Goal: Use online tool/utility: Utilize a website feature to perform a specific function

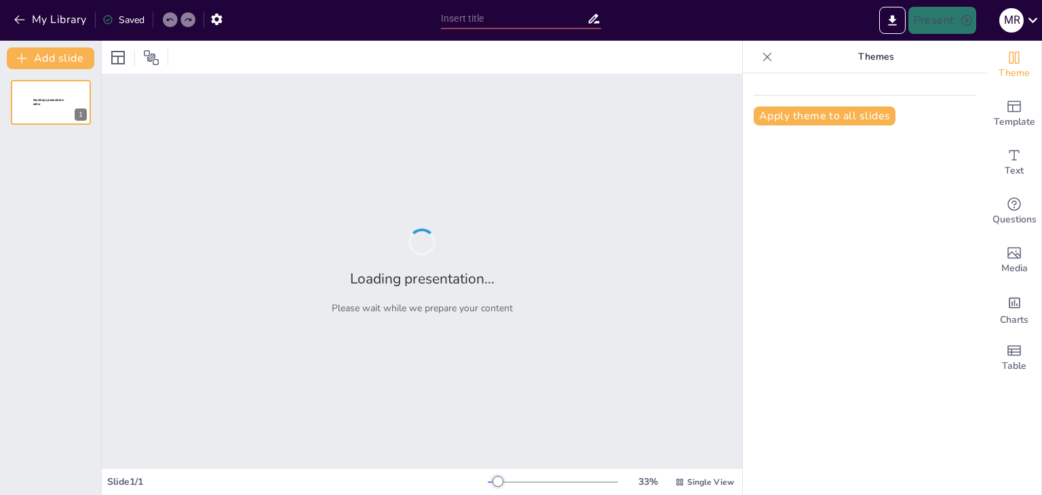
type input "Imported CURSO - MANEJO DEFENSIVO.pptx"
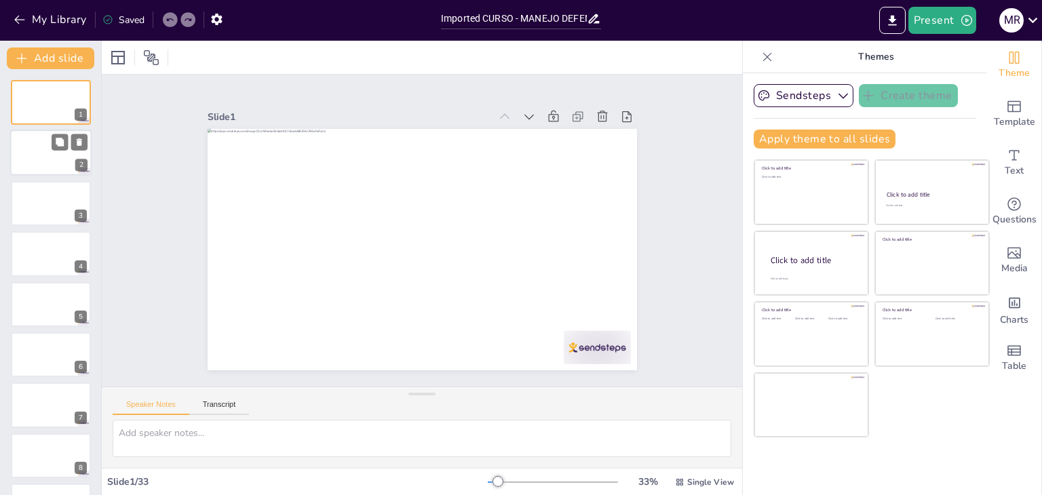
click at [49, 136] on div at bounding box center [50, 153] width 81 height 46
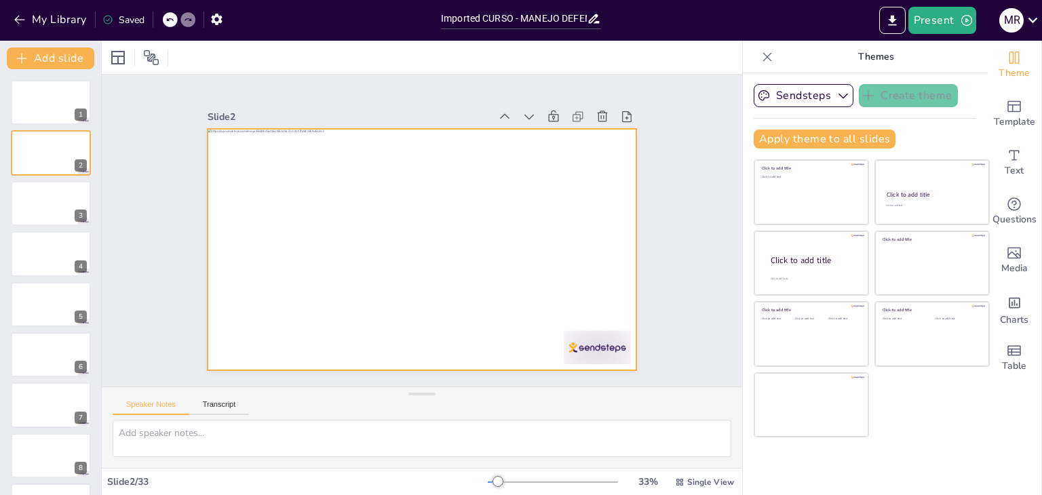
click at [310, 269] on div at bounding box center [420, 249] width 452 height 285
click at [269, 300] on div at bounding box center [412, 247] width 492 height 424
click at [42, 200] on div at bounding box center [50, 203] width 81 height 46
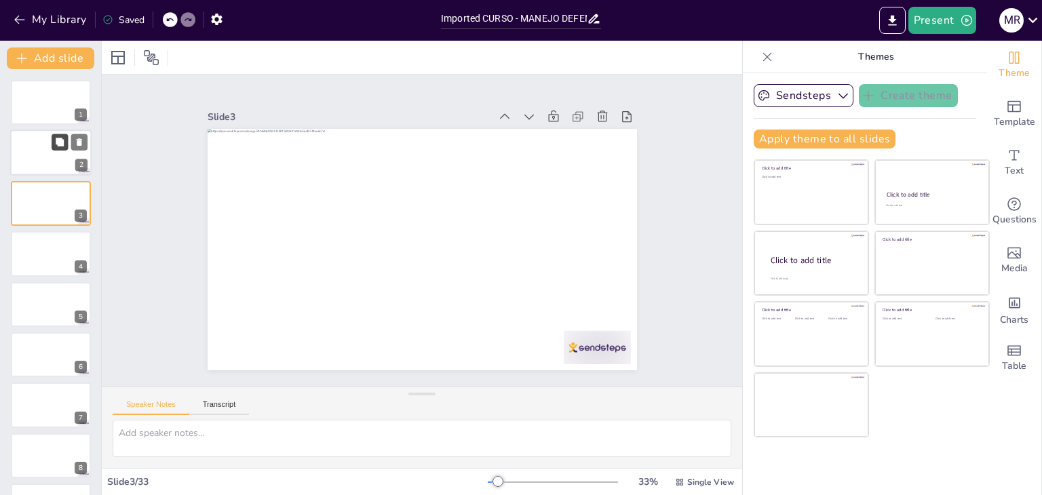
click at [60, 145] on icon at bounding box center [60, 142] width 8 height 8
click at [215, 404] on button "Transcript" at bounding box center [219, 407] width 60 height 15
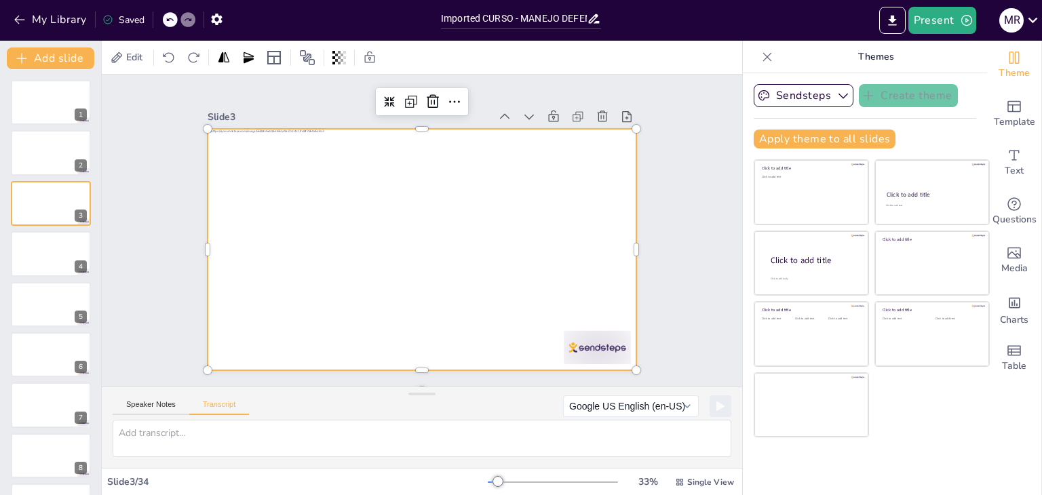
click at [396, 345] on div at bounding box center [415, 248] width 483 height 362
click at [429, 355] on div at bounding box center [412, 247] width 492 height 424
click at [437, 341] on div at bounding box center [415, 249] width 483 height 362
click at [440, 313] on div at bounding box center [420, 250] width 452 height 286
click at [440, 313] on div at bounding box center [420, 249] width 452 height 285
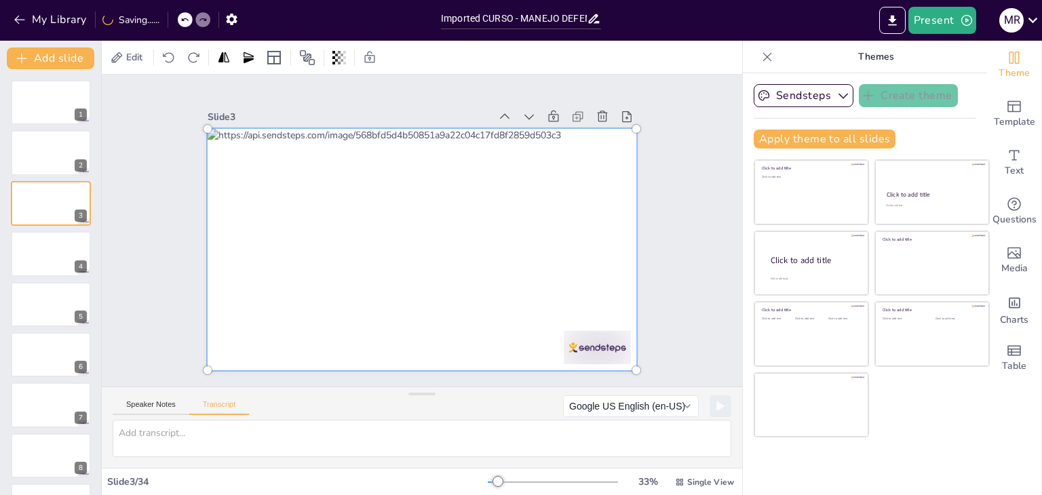
click at [440, 313] on div at bounding box center [415, 248] width 503 height 383
click at [475, 283] on div at bounding box center [420, 249] width 470 height 303
click at [455, 268] on div at bounding box center [415, 249] width 503 height 383
click at [455, 268] on div at bounding box center [412, 247] width 515 height 446
click at [412, 335] on div at bounding box center [411, 246] width 512 height 471
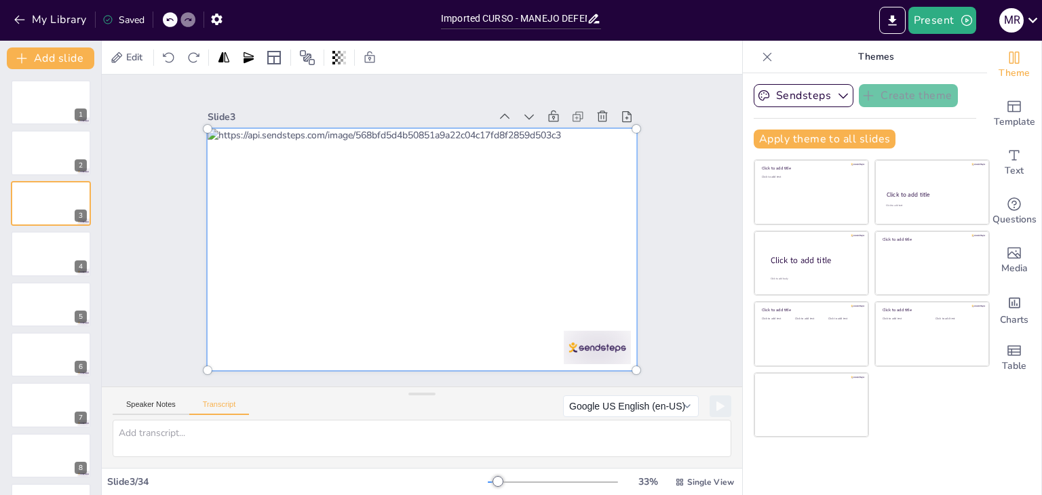
drag, startPoint x: 412, startPoint y: 344, endPoint x: 418, endPoint y: 355, distance: 12.7
click at [414, 351] on div at bounding box center [414, 247] width 512 height 416
click at [412, 370] on div at bounding box center [408, 245] width 503 height 490
click at [410, 357] on div at bounding box center [415, 248] width 503 height 383
click at [410, 357] on div at bounding box center [414, 247] width 512 height 416
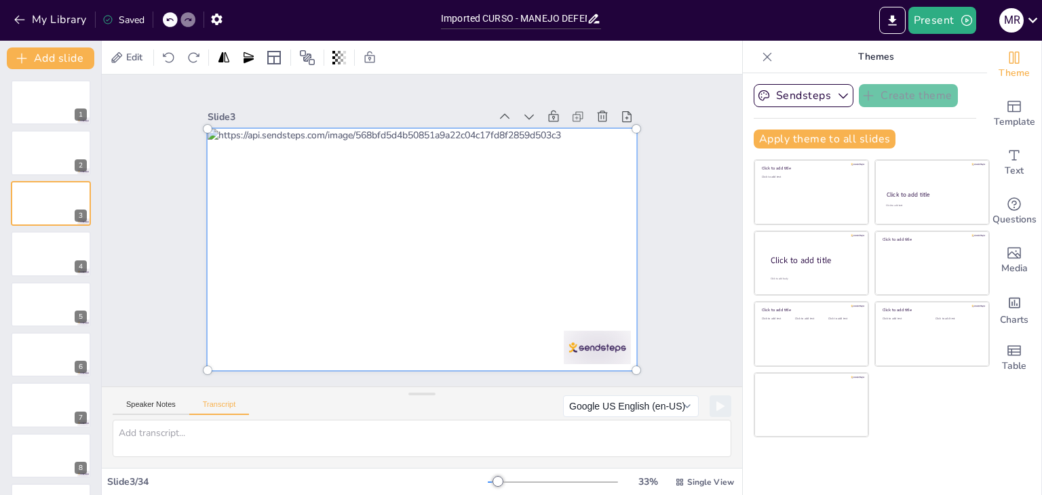
click at [450, 282] on div at bounding box center [419, 211] width 470 height 303
click at [149, 401] on button "Speaker Notes" at bounding box center [151, 407] width 77 height 15
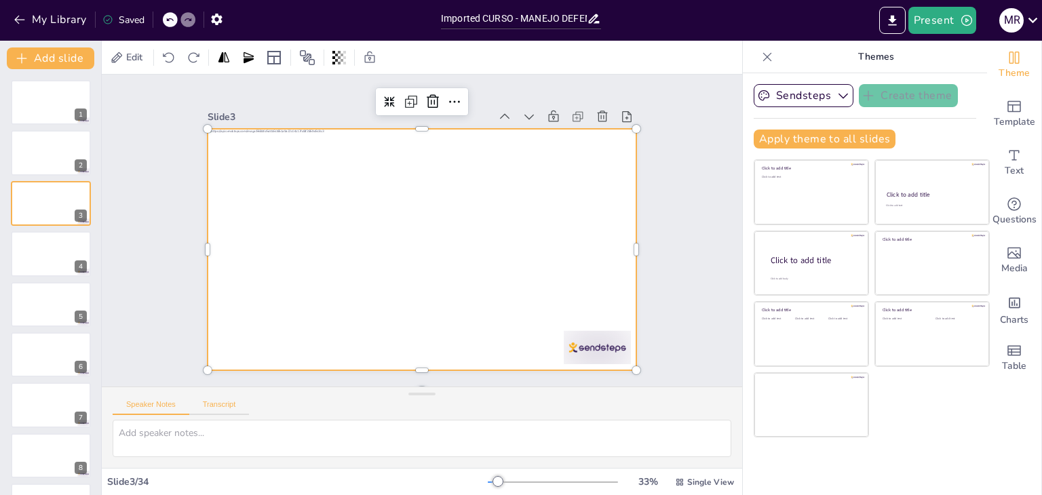
click at [222, 406] on button "Transcript" at bounding box center [219, 407] width 60 height 15
click at [489, 332] on div at bounding box center [407, 243] width 467 height 481
click at [490, 332] on div at bounding box center [420, 249] width 452 height 285
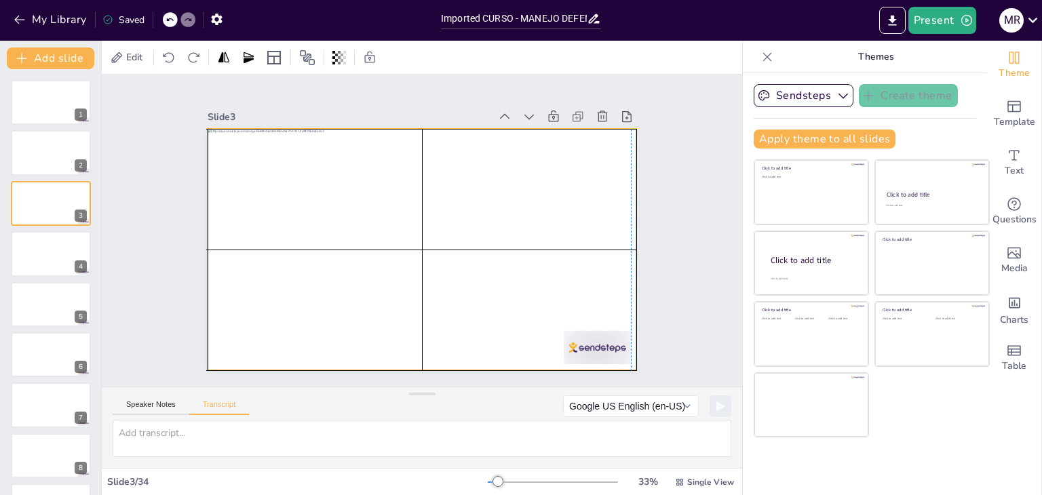
click at [487, 345] on div at bounding box center [407, 243] width 467 height 481
click at [487, 345] on div at bounding box center [418, 250] width 470 height 326
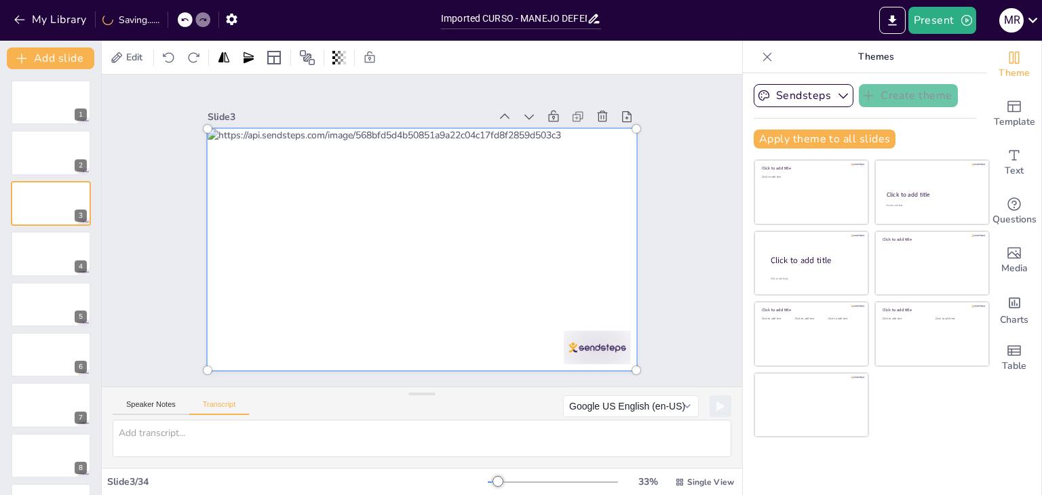
click at [487, 345] on div at bounding box center [417, 249] width 489 height 345
click at [487, 345] on div at bounding box center [415, 249] width 503 height 383
drag, startPoint x: 487, startPoint y: 345, endPoint x: 420, endPoint y: 298, distance: 81.7
click at [420, 298] on div at bounding box center [418, 249] width 490 height 345
drag, startPoint x: 711, startPoint y: 410, endPoint x: 524, endPoint y: 480, distance: 200.0
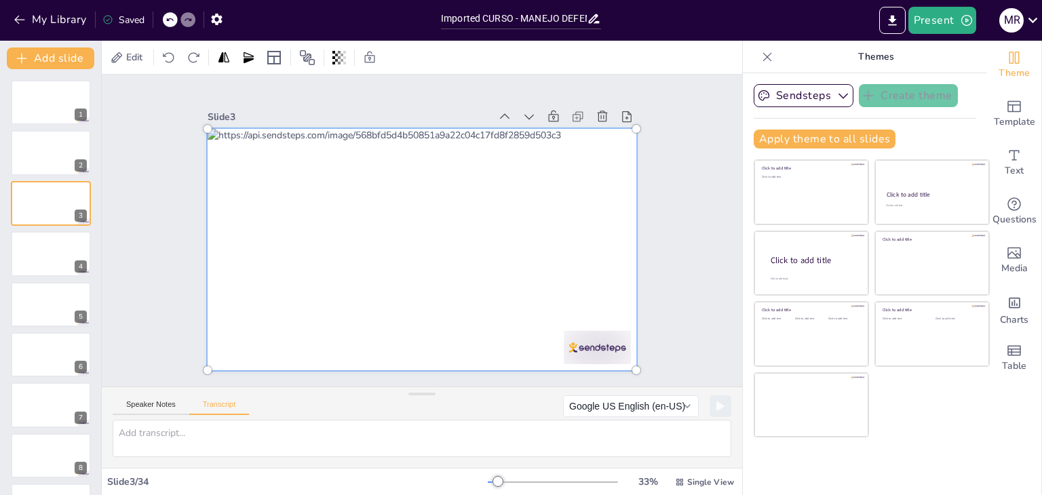
click at [524, 480] on div at bounding box center [553, 482] width 130 height 11
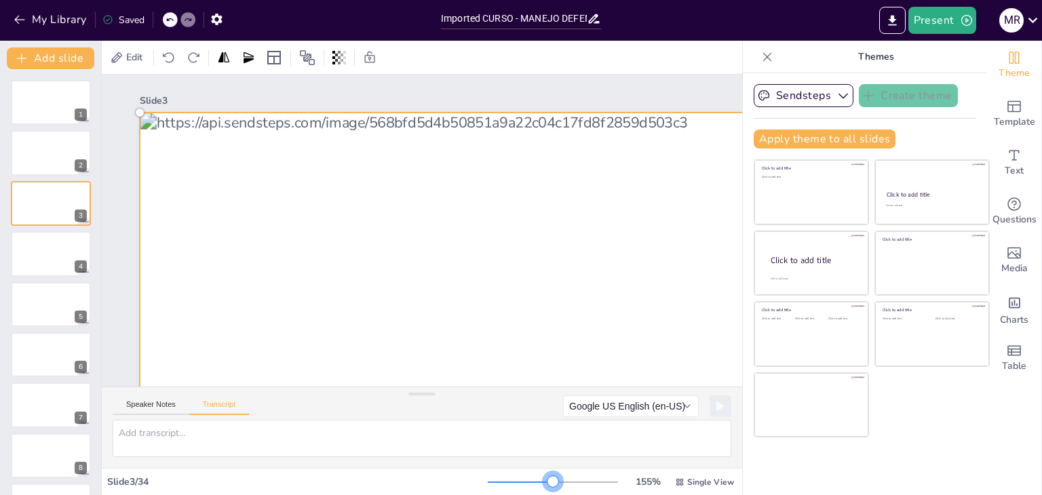
click at [544, 480] on div at bounding box center [553, 482] width 130 height 11
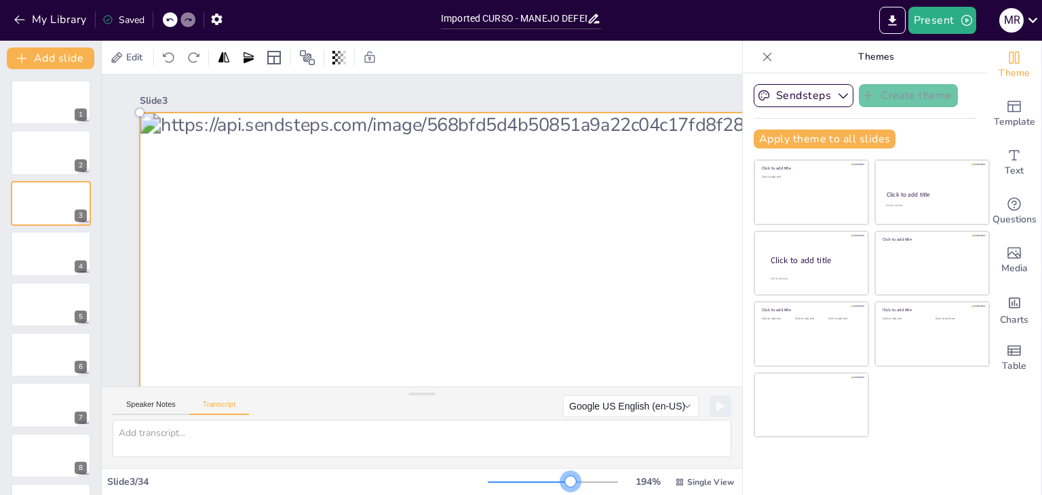
click at [562, 478] on div at bounding box center [553, 482] width 130 height 11
click at [566, 479] on div at bounding box center [570, 481] width 11 height 11
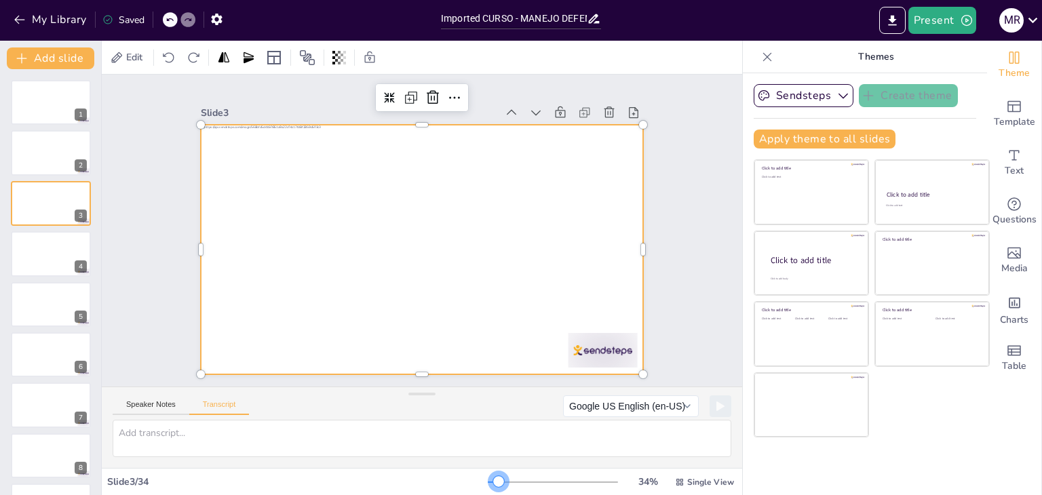
drag, startPoint x: 564, startPoint y: 484, endPoint x: 490, endPoint y: 480, distance: 74.0
click at [493, 480] on div at bounding box center [498, 481] width 11 height 11
click at [170, 54] on icon at bounding box center [169, 58] width 14 height 14
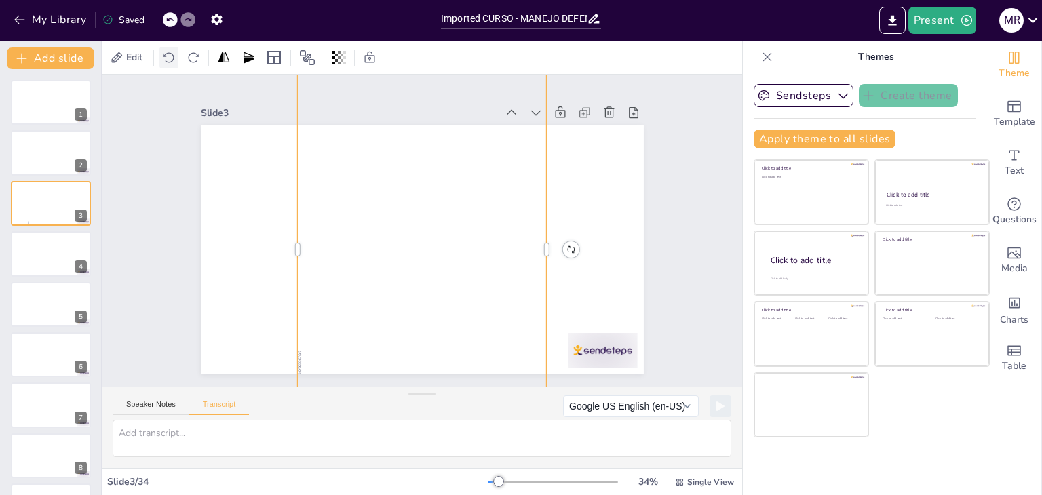
click at [170, 54] on icon at bounding box center [169, 58] width 14 height 14
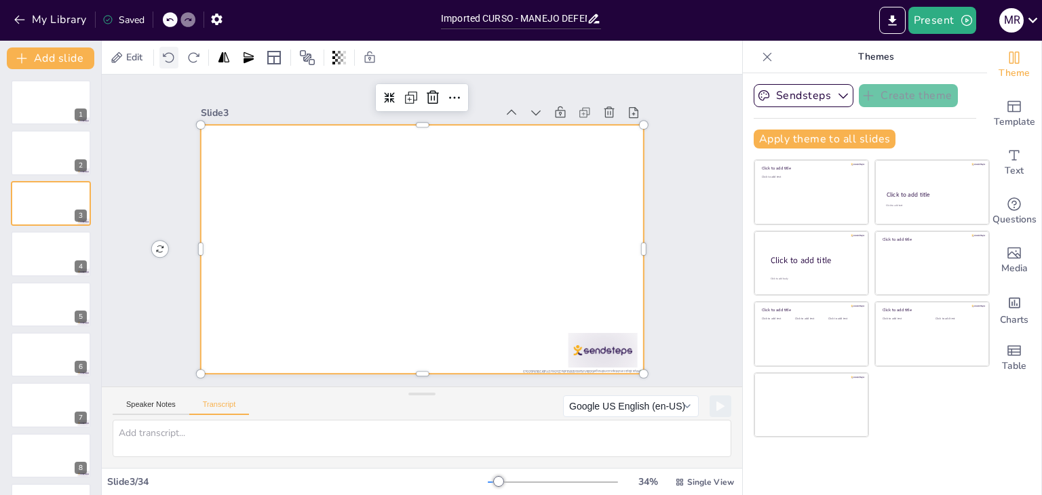
click at [170, 54] on icon at bounding box center [169, 58] width 14 height 14
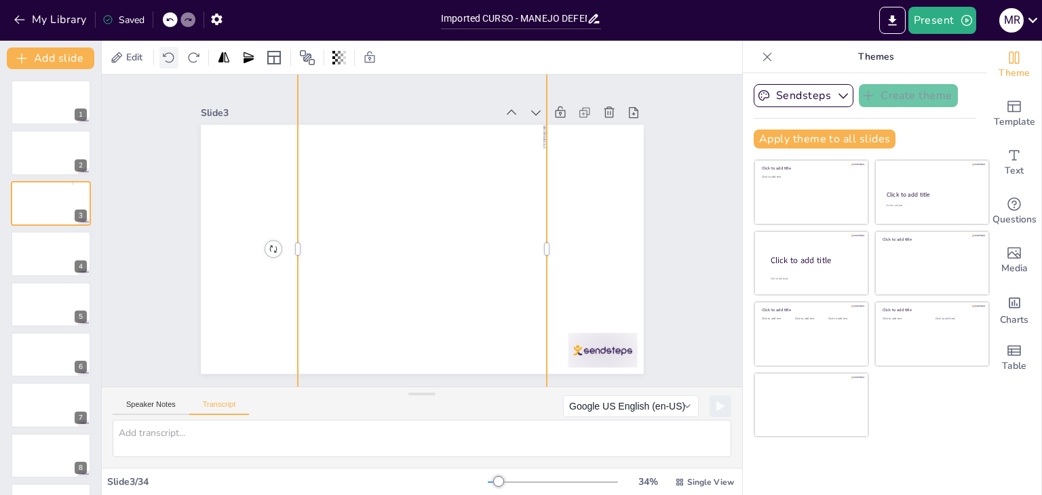
click at [170, 54] on icon at bounding box center [169, 58] width 14 height 14
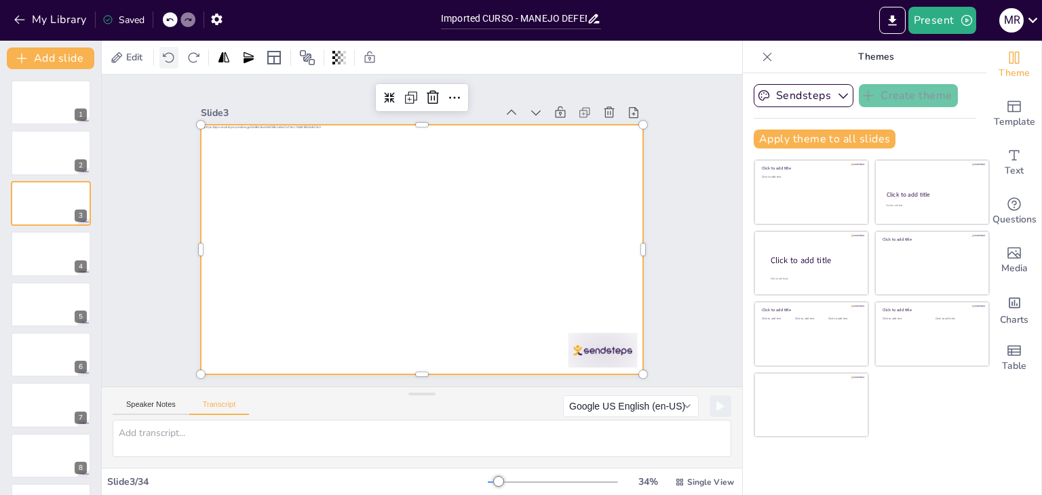
click at [170, 54] on icon at bounding box center [169, 58] width 14 height 14
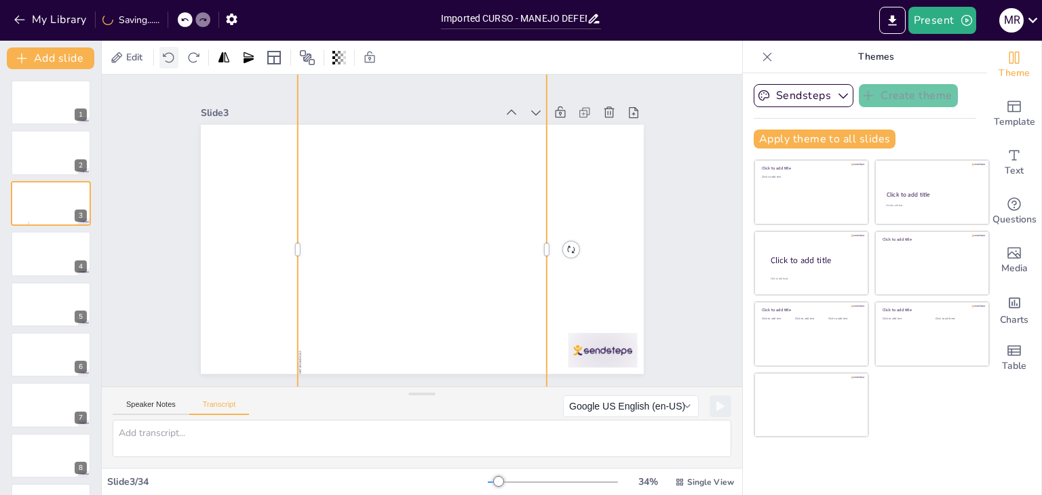
click at [170, 54] on icon at bounding box center [169, 58] width 14 height 14
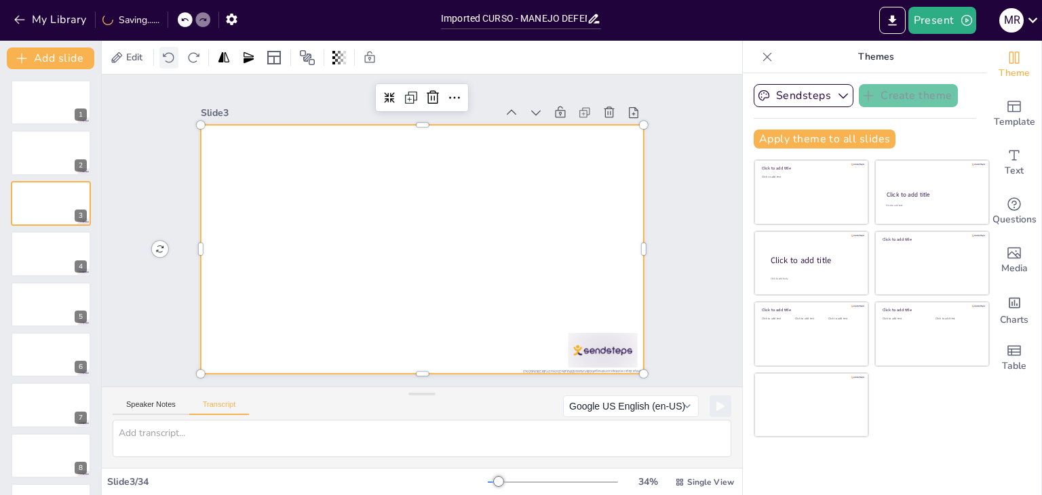
click at [170, 54] on icon at bounding box center [169, 58] width 14 height 14
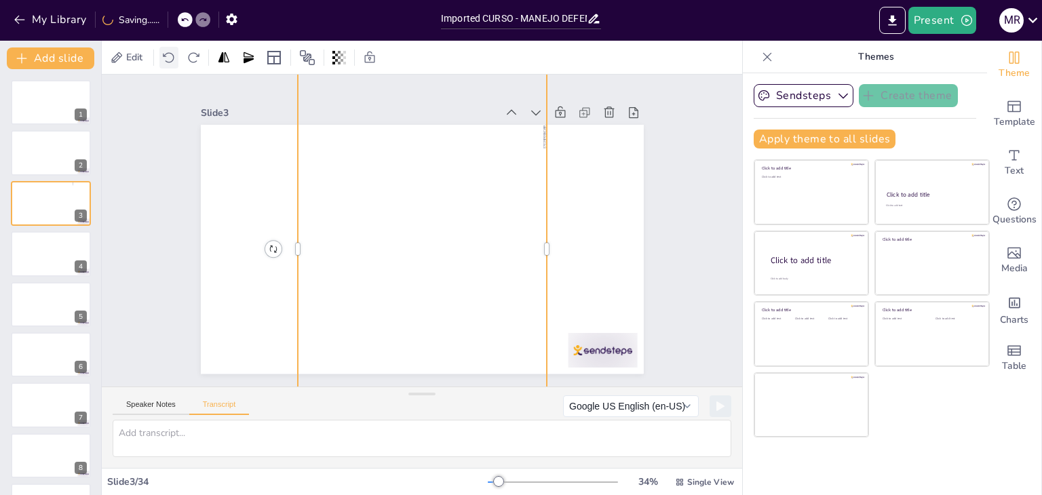
click at [170, 54] on icon at bounding box center [169, 58] width 14 height 14
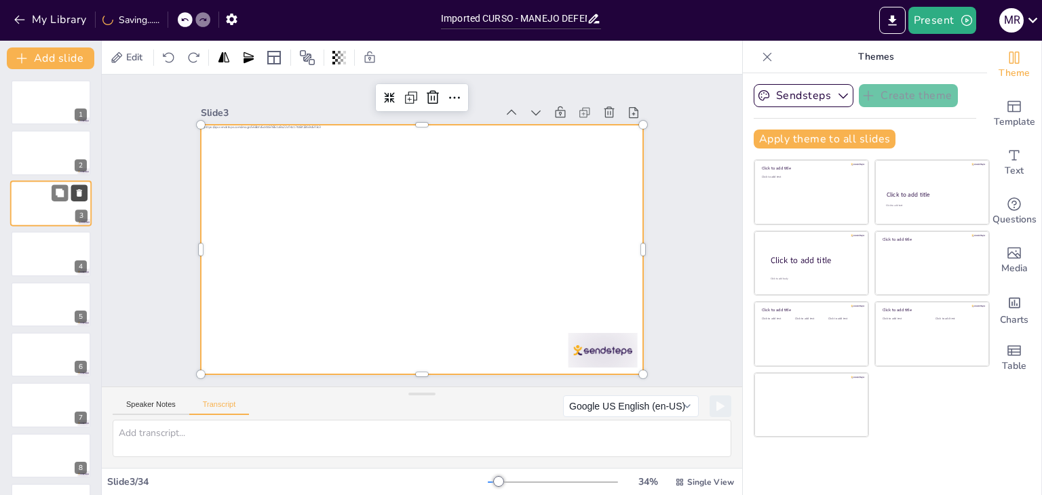
click at [76, 191] on icon at bounding box center [79, 192] width 9 height 9
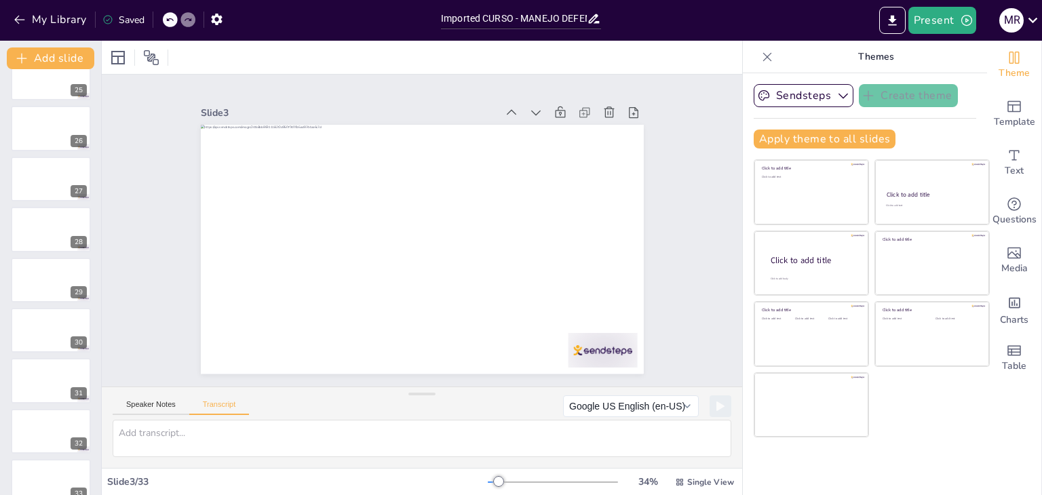
scroll to position [1255, 0]
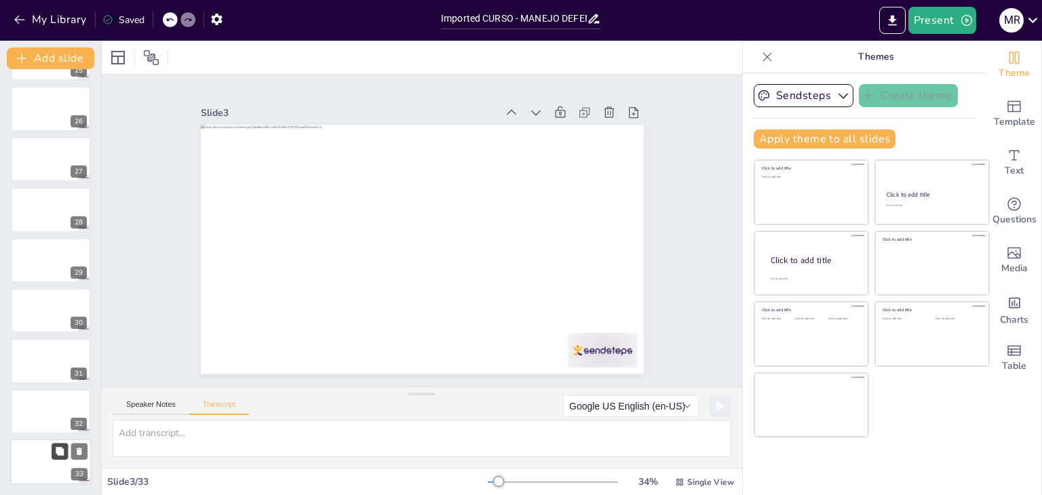
click at [56, 456] on button at bounding box center [60, 451] width 16 height 16
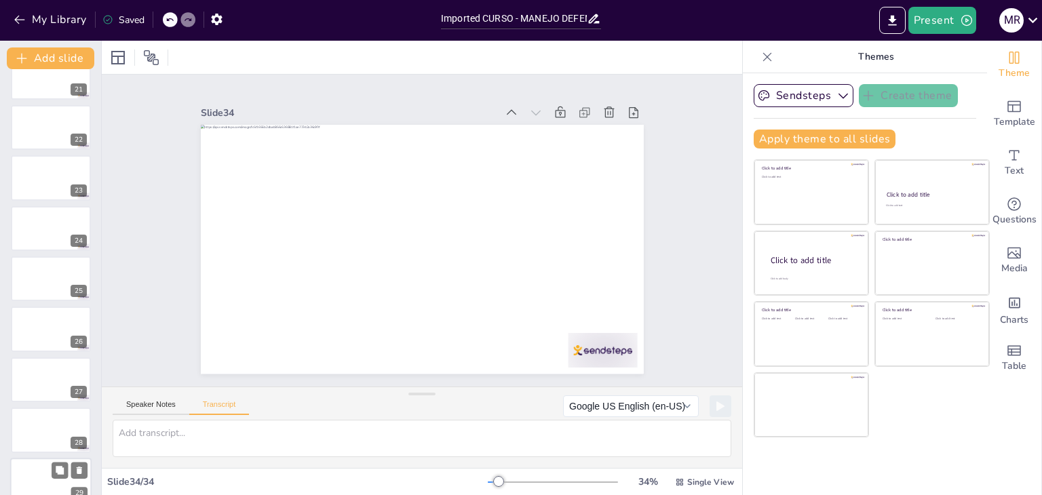
scroll to position [1034, 0]
click at [44, 278] on div at bounding box center [50, 279] width 81 height 46
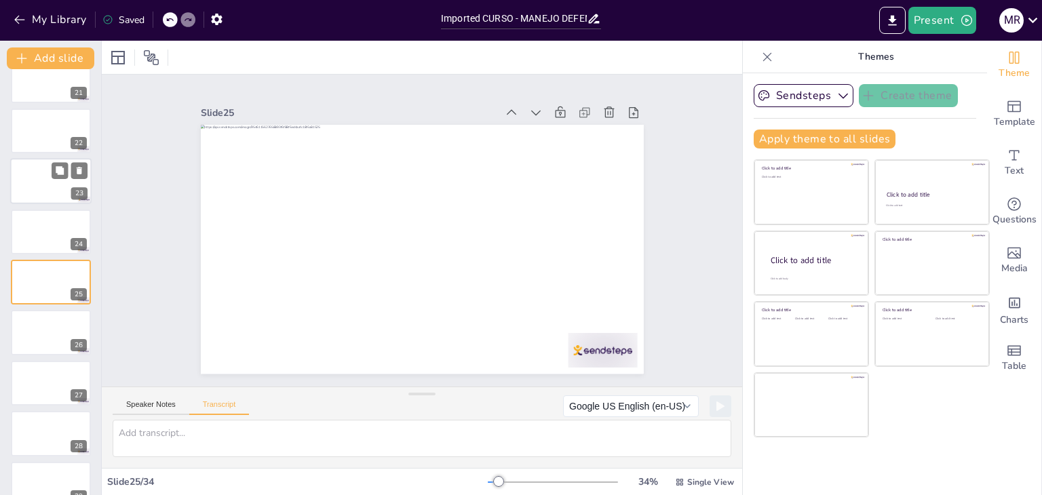
click at [36, 191] on div at bounding box center [50, 182] width 81 height 46
